Goal: Transaction & Acquisition: Purchase product/service

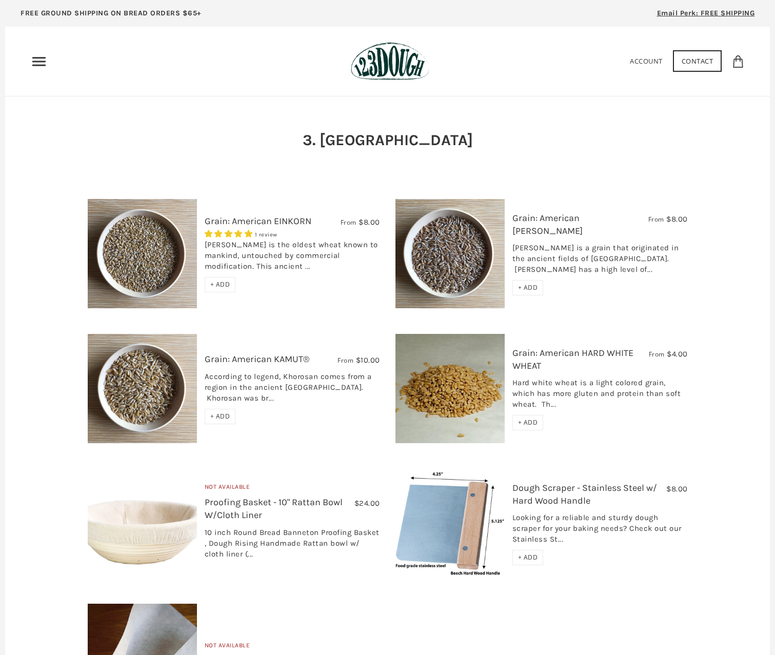
click at [36, 60] on icon "Primary" at bounding box center [39, 61] width 16 height 16
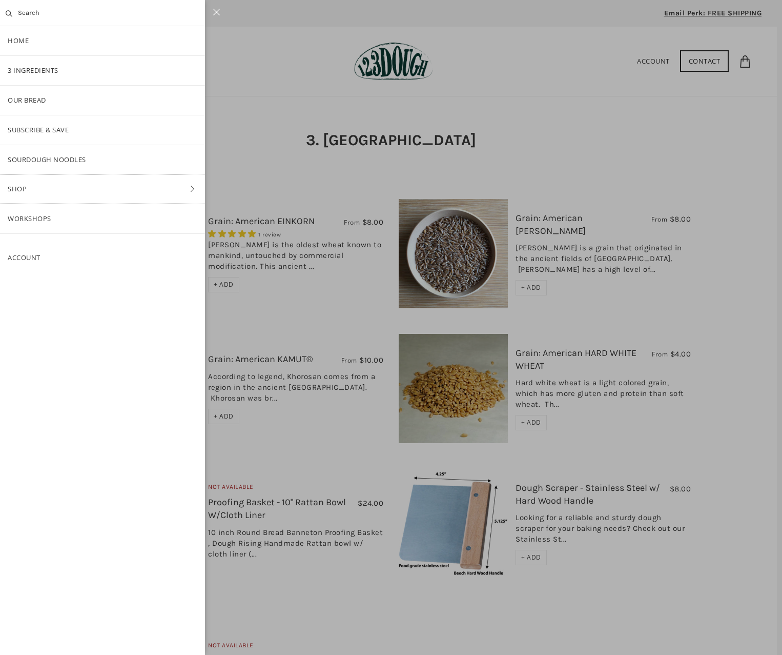
click at [43, 192] on link "Shop" at bounding box center [102, 188] width 205 height 29
click at [29, 99] on link "ALL" at bounding box center [102, 100] width 205 height 29
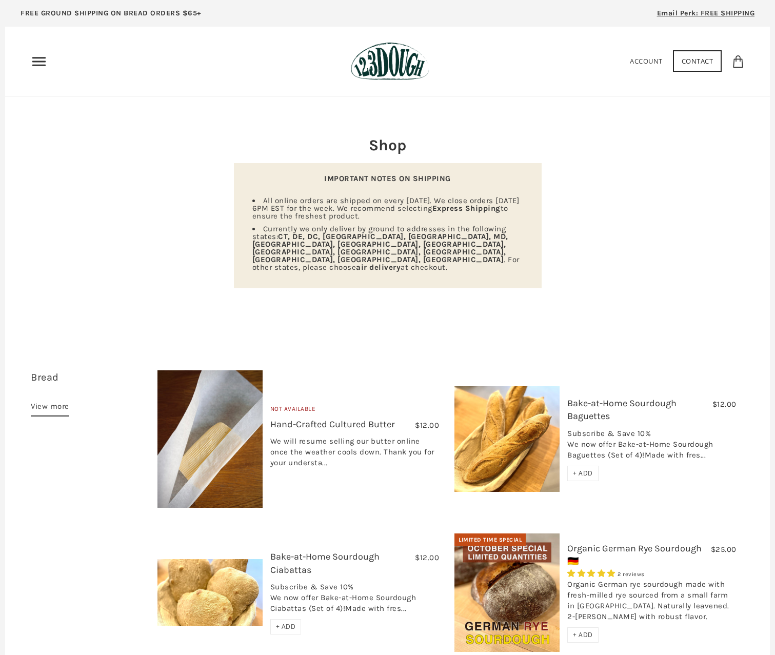
click at [39, 64] on icon "Primary" at bounding box center [39, 61] width 16 height 16
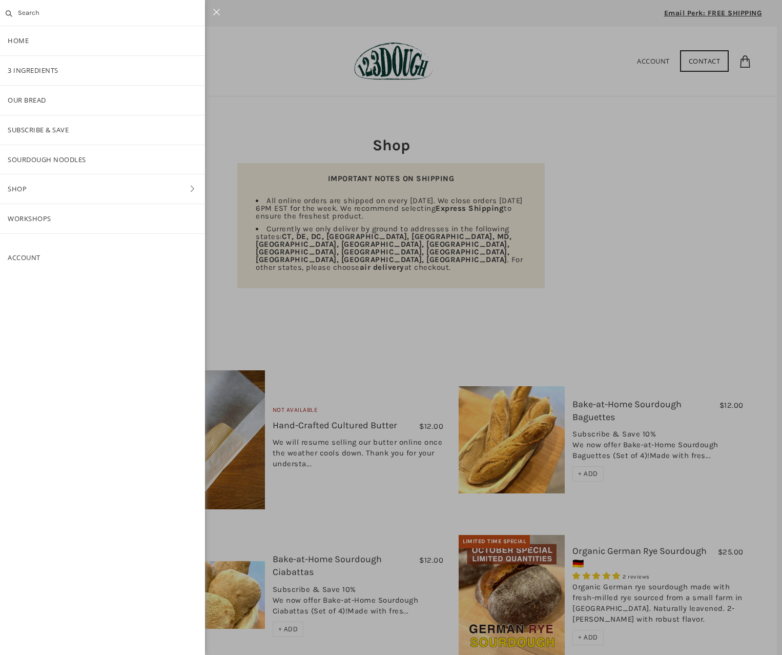
click at [26, 16] on input "text" at bounding box center [102, 13] width 205 height 26
type input "ㅣ"
type input "lorenzo"
